Goal: Transaction & Acquisition: Purchase product/service

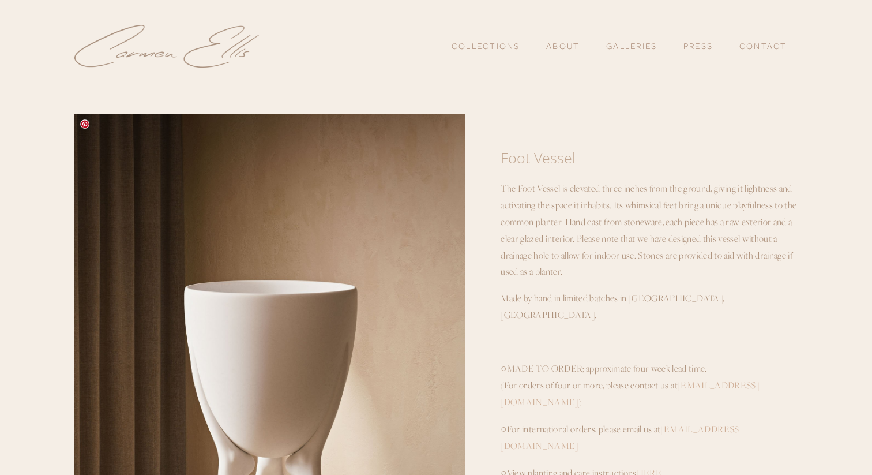
scroll to position [151, 0]
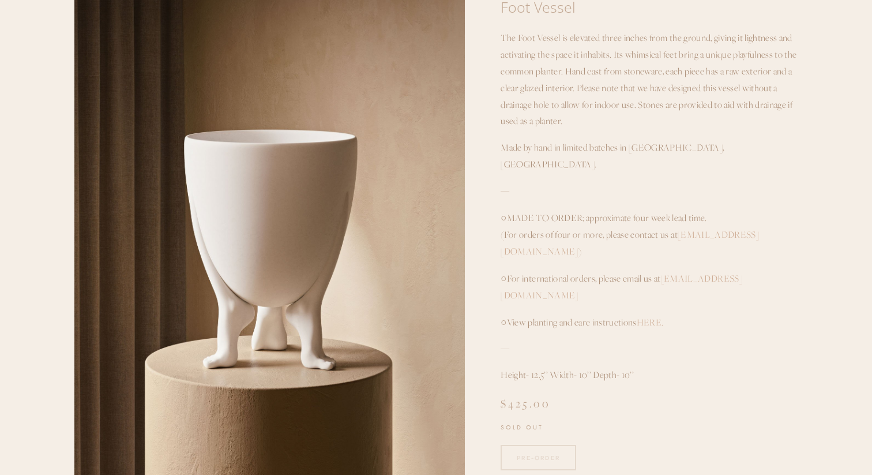
click at [609, 101] on p "The Foot Vessel is elevated three inches from the ground, giving it lightness a…" at bounding box center [649, 80] width 297 height 100
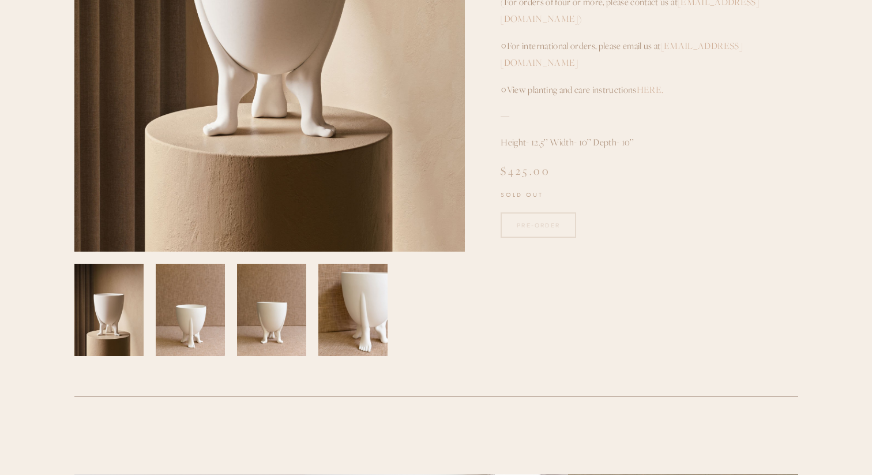
scroll to position [0, 0]
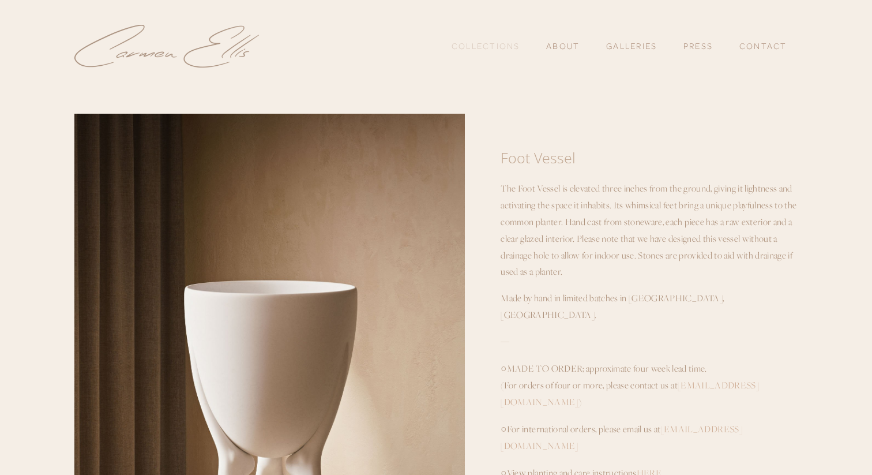
click at [509, 48] on link "Collections" at bounding box center [486, 46] width 69 height 20
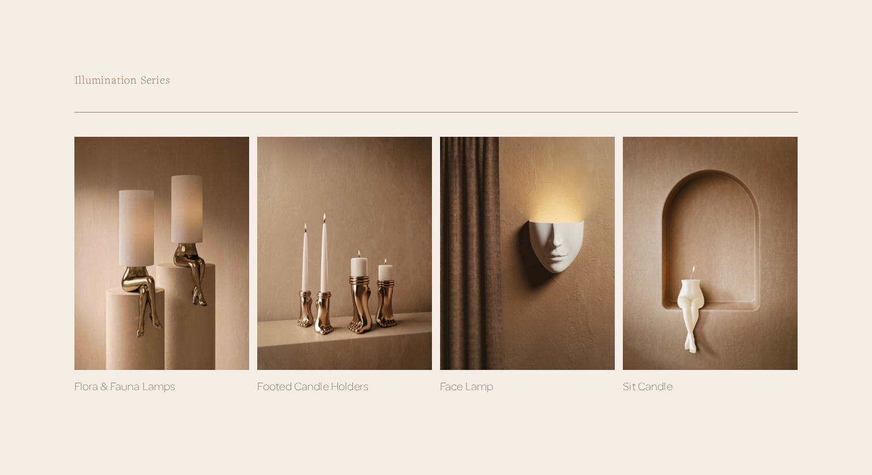
scroll to position [537, 0]
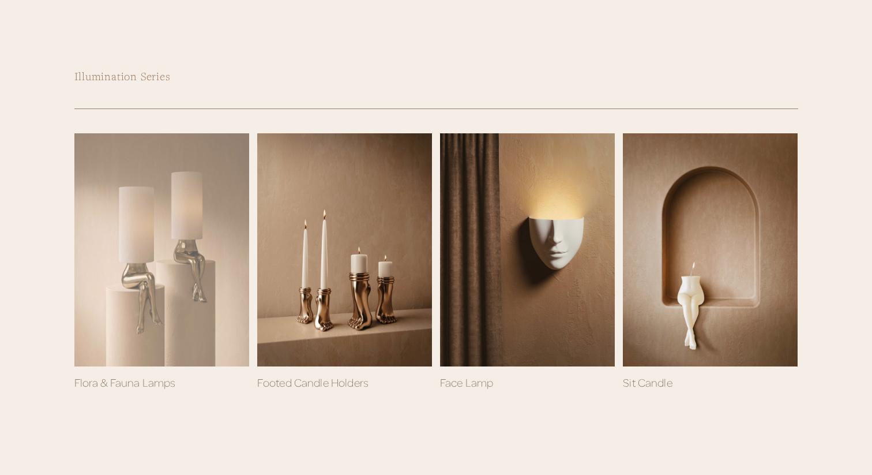
click at [201, 305] on div at bounding box center [161, 249] width 175 height 233
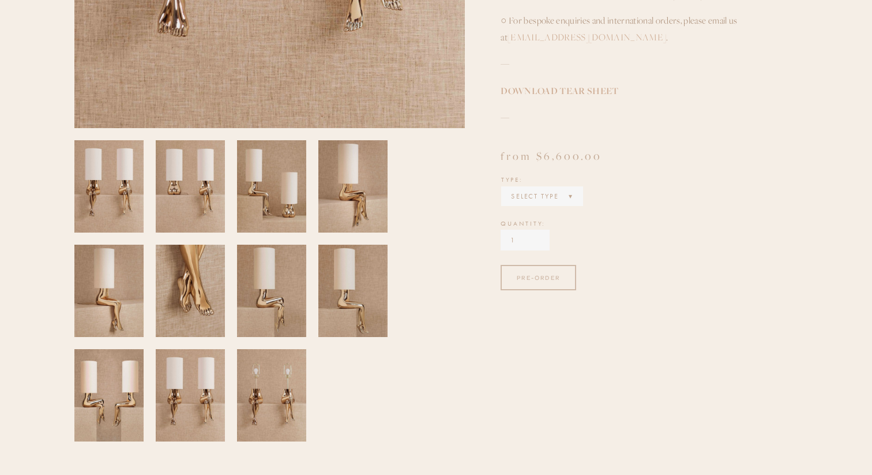
scroll to position [512, 0]
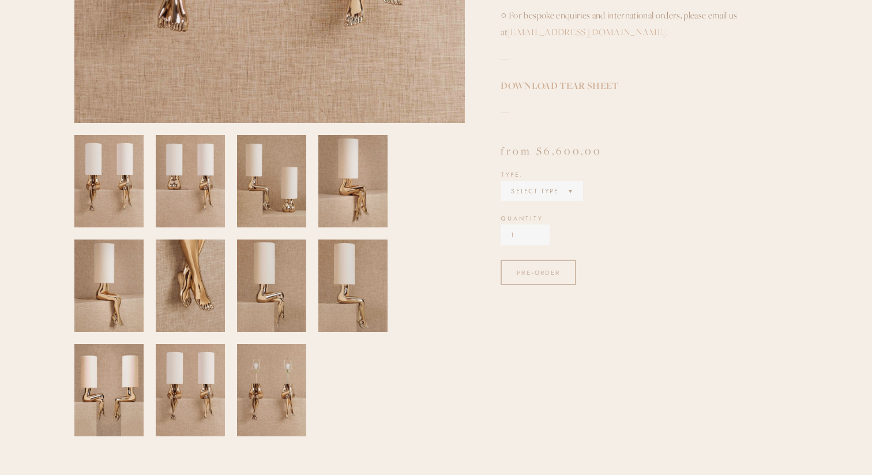
click at [569, 181] on div "Select Type Set Flora (knee crossing) Fauna (ankle crossing)" at bounding box center [541, 191] width 81 height 20
click at [569, 182] on select "Select Type Set Flora (knee crossing) Fauna (ankle crossing)" at bounding box center [542, 190] width 79 height 17
click at [545, 189] on select "Select Type Set Flora (knee crossing) Fauna (ankle crossing)" at bounding box center [525, 190] width 45 height 17
click at [542, 194] on select "Select Type Set Flora (knee crossing) Fauna (ankle crossing)" at bounding box center [568, 190] width 130 height 17
select select "Fauna (ankle crossing)"
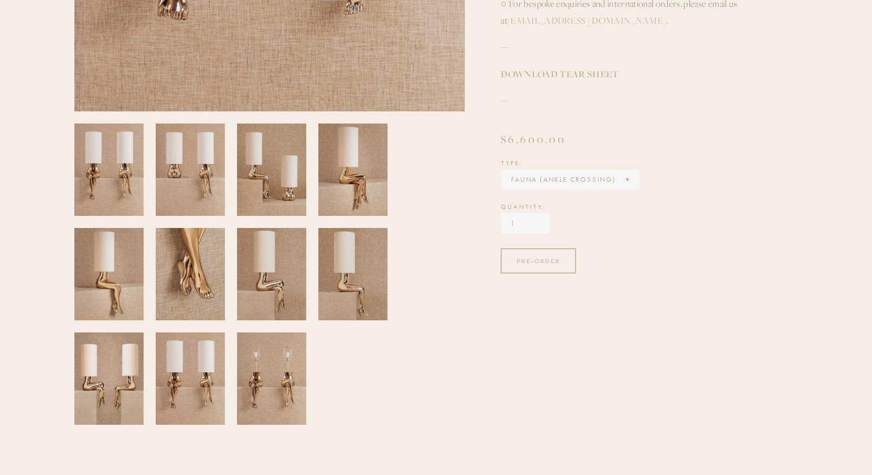
scroll to position [485, 0]
